Goal: Find specific page/section: Find specific page/section

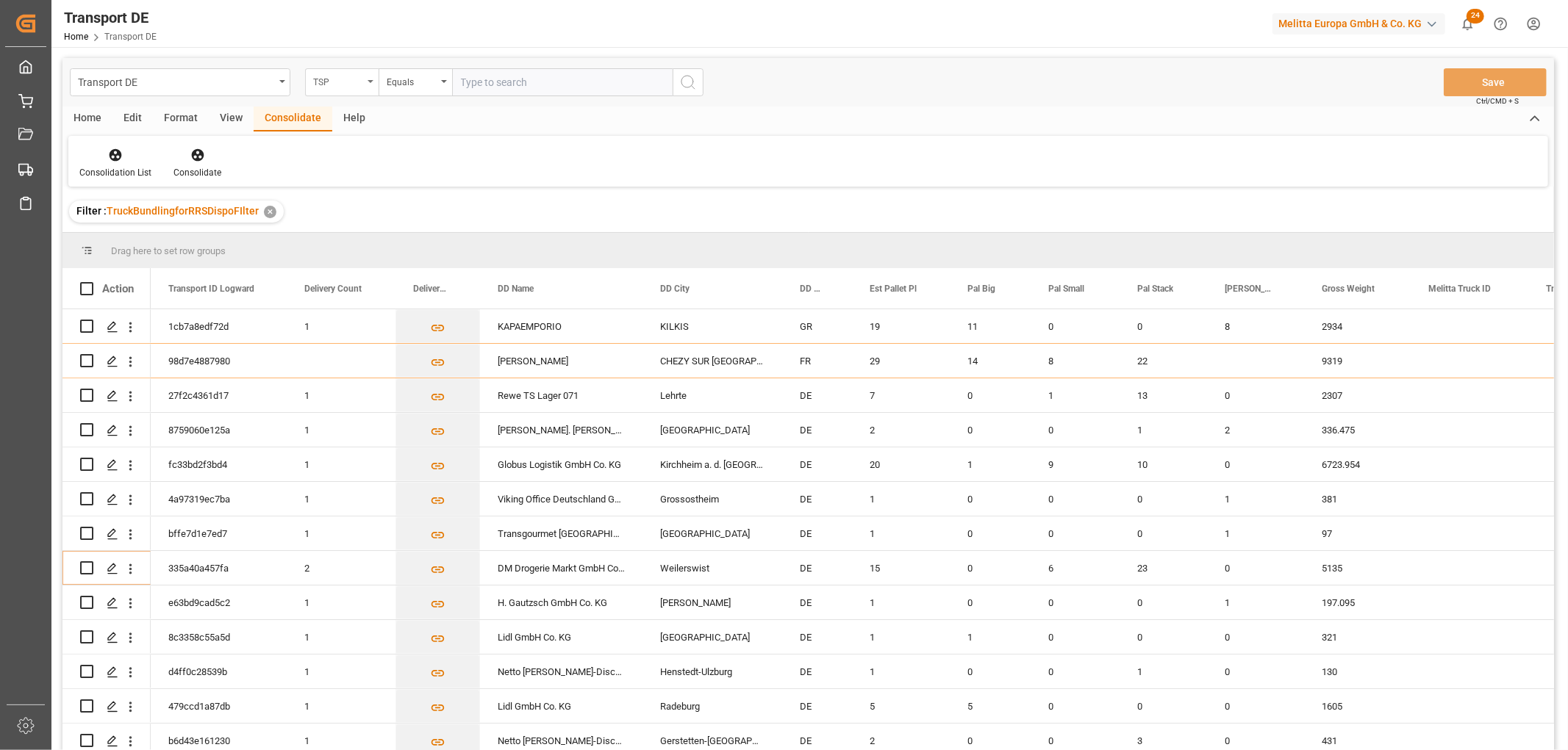
click at [338, 79] on div "TSP" at bounding box center [338, 80] width 50 height 16
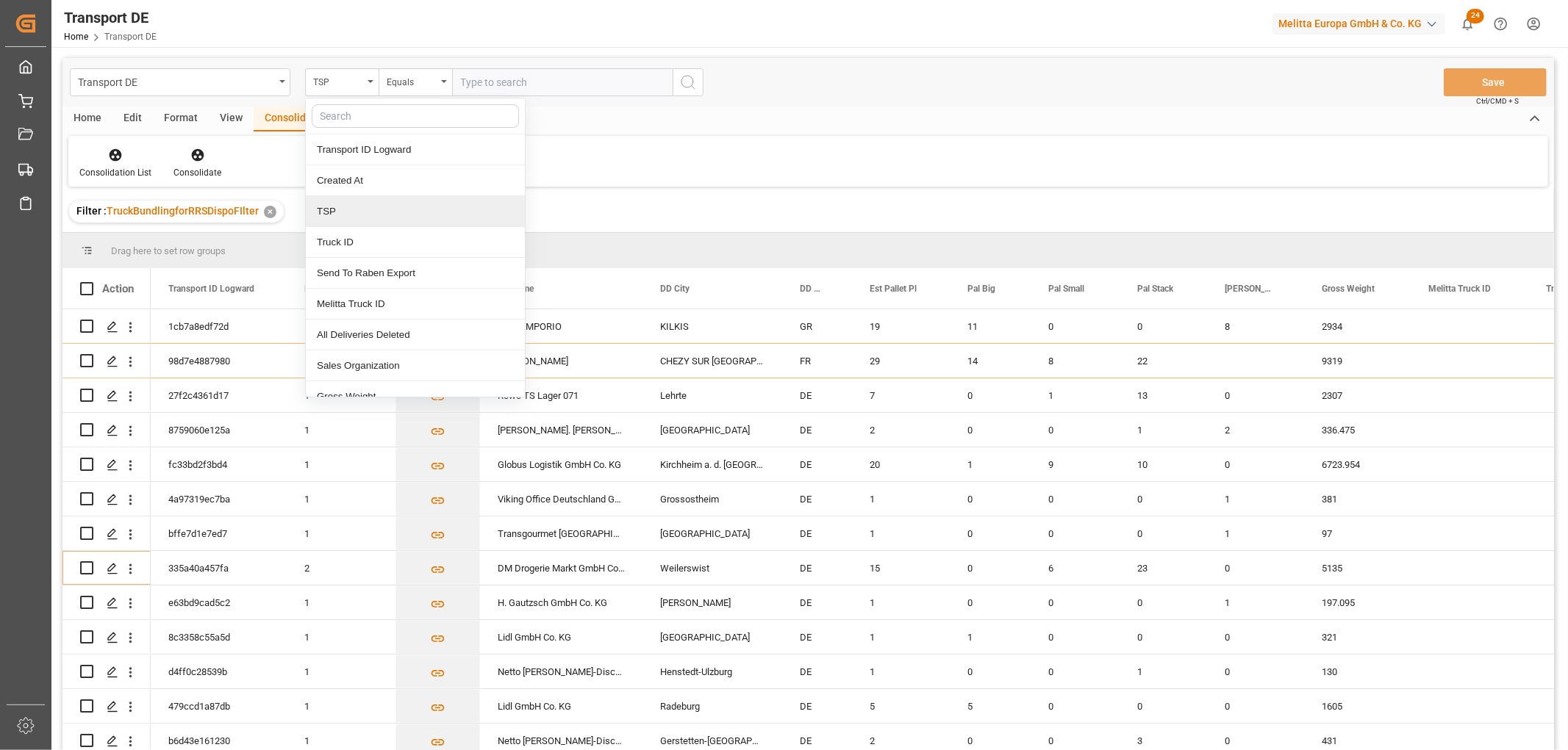
click at [339, 211] on div "TSP" at bounding box center [414, 212] width 219 height 31
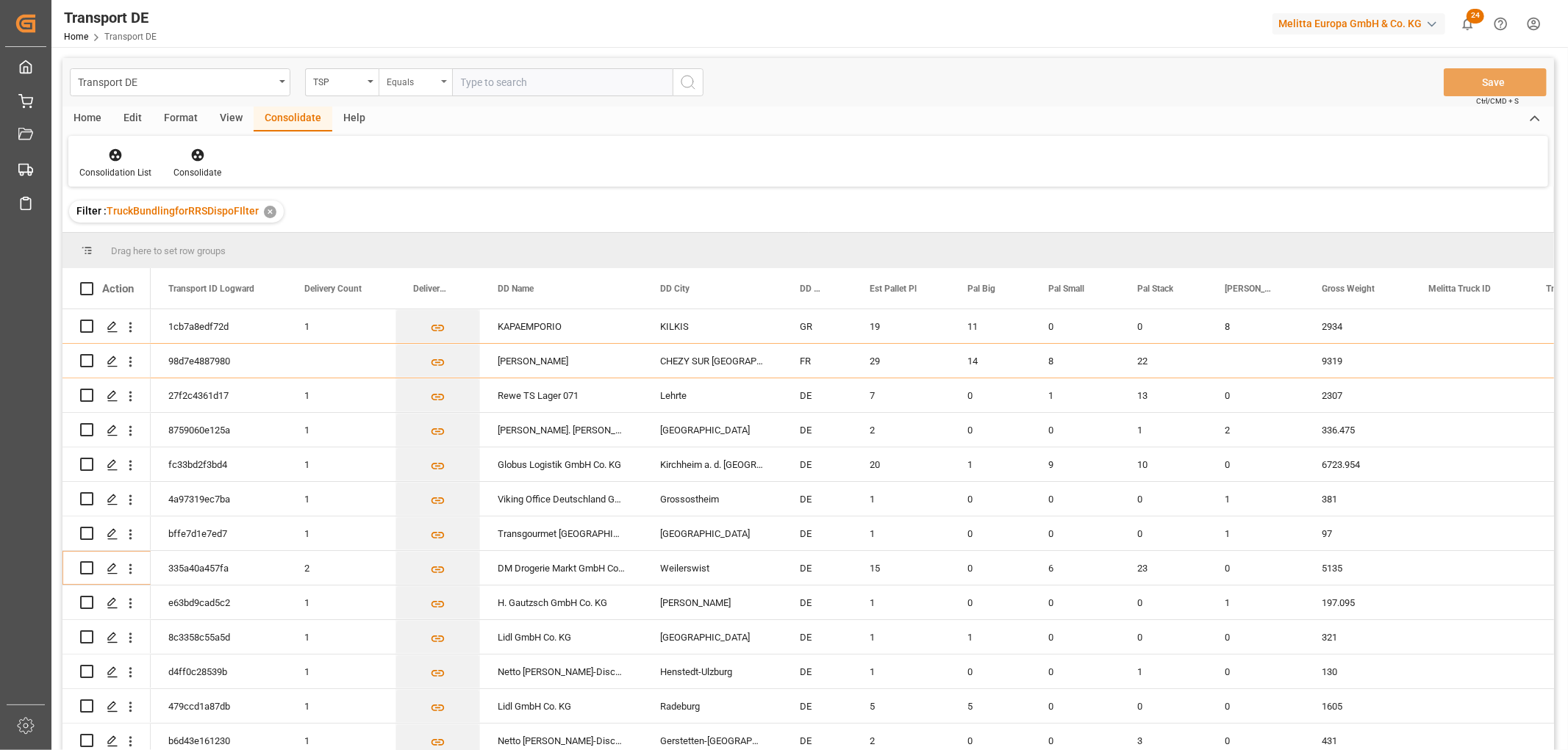
click at [397, 79] on div "Equals" at bounding box center [412, 80] width 50 height 16
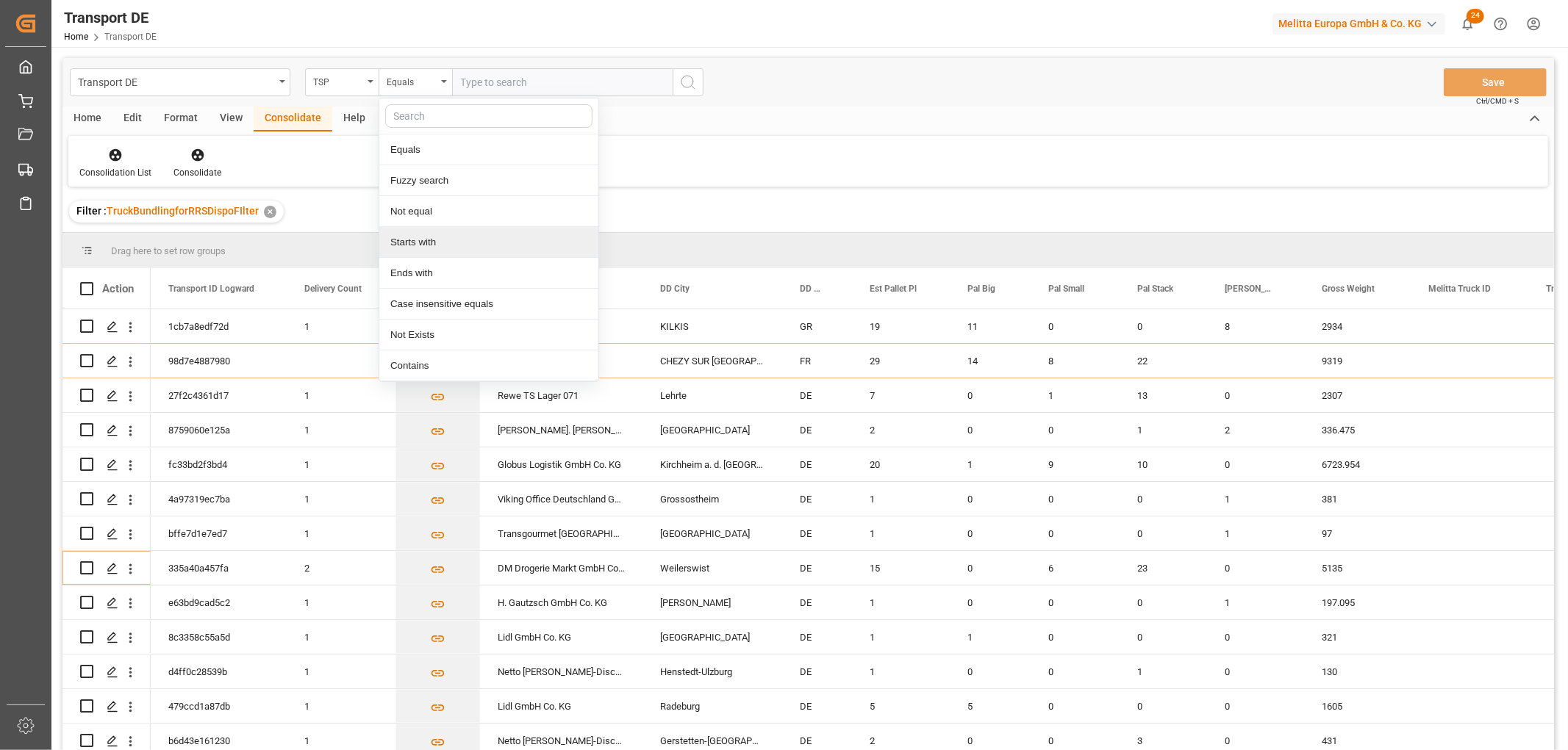
click at [408, 242] on div "Starts with" at bounding box center [489, 242] width 219 height 31
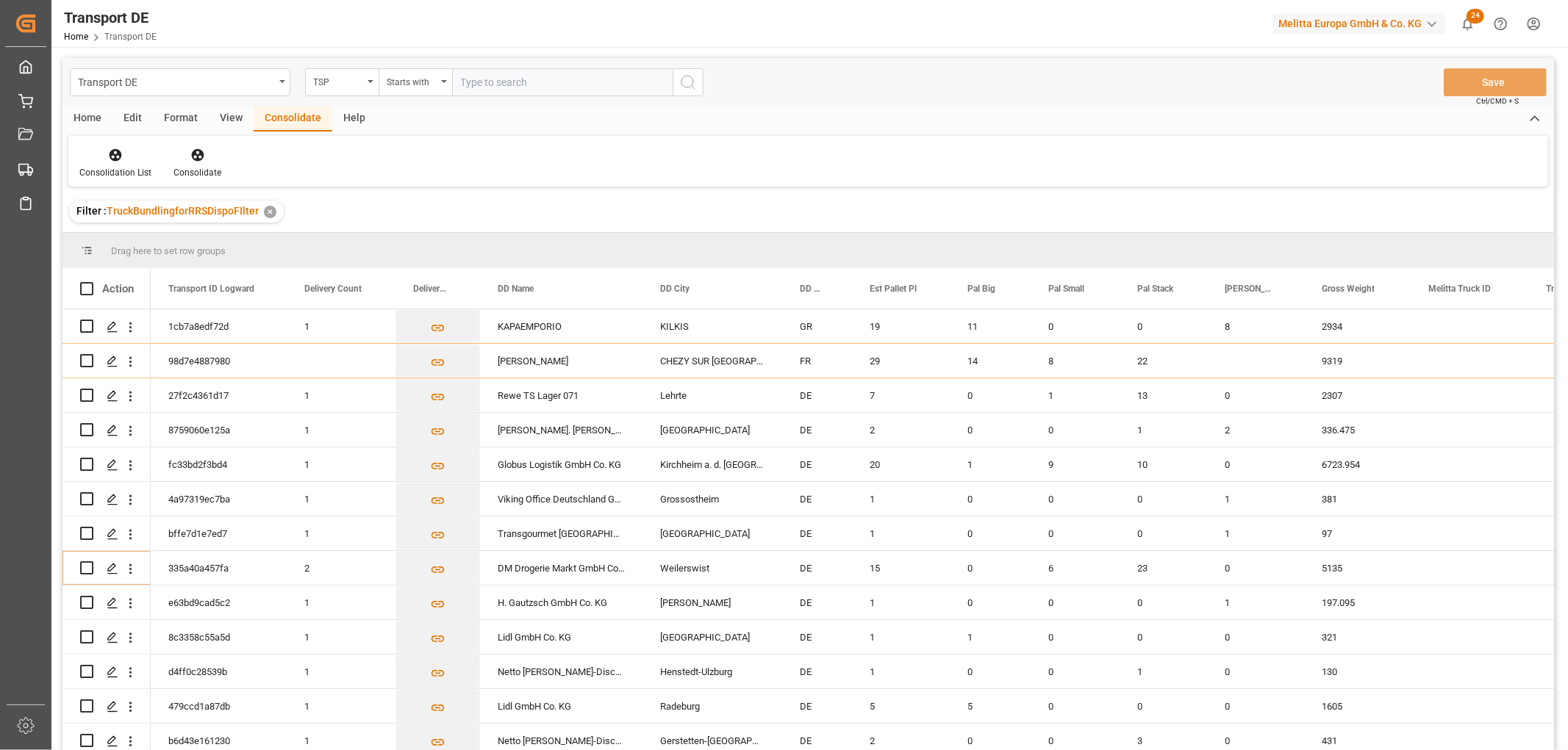
click at [475, 80] on input "text" at bounding box center [562, 82] width 220 height 28
type input "Self pickup DE"
click at [691, 80] on icon "search button" at bounding box center [687, 81] width 17 height 17
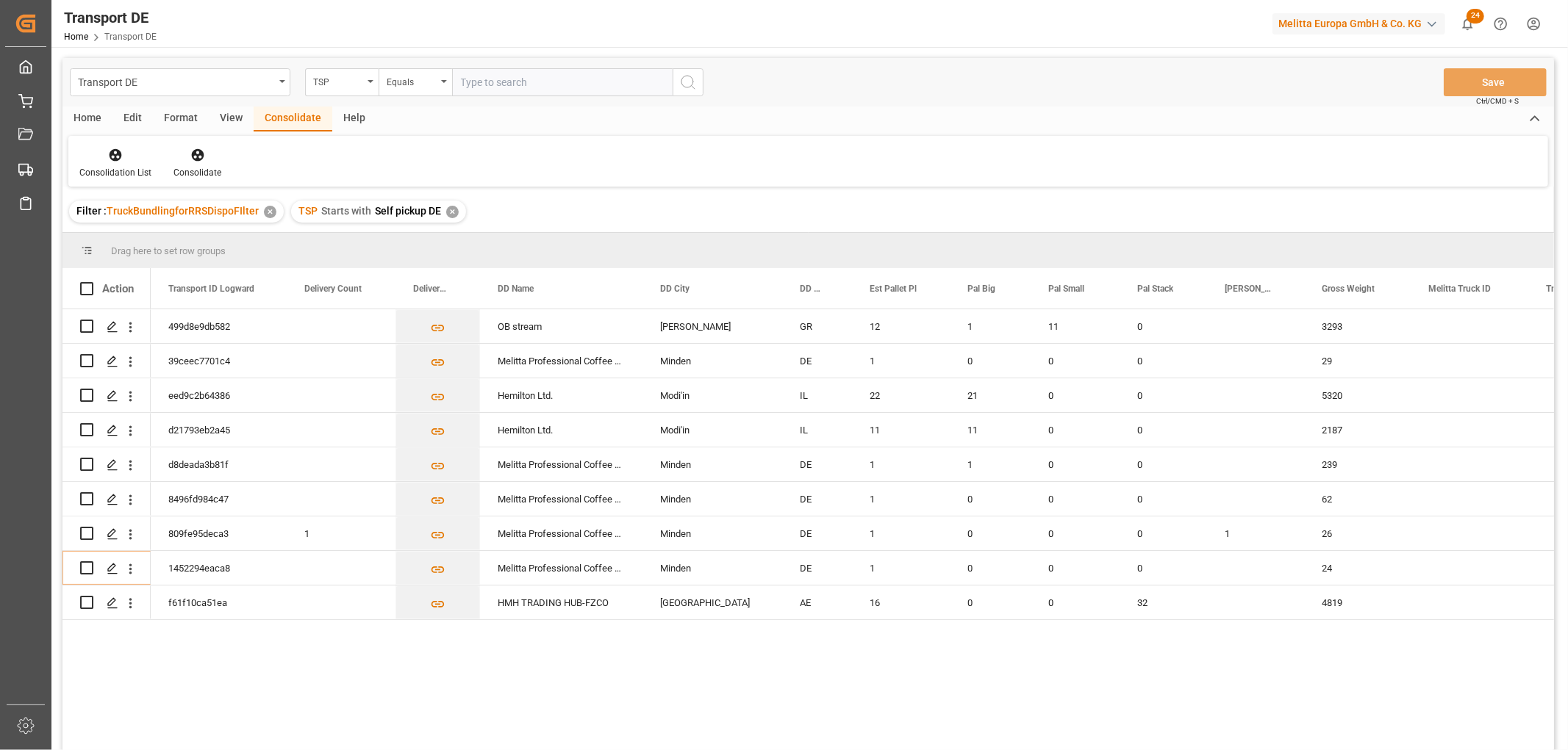
click at [450, 211] on div "✕" at bounding box center [453, 212] width 13 height 13
